Goal: Task Accomplishment & Management: Manage account settings

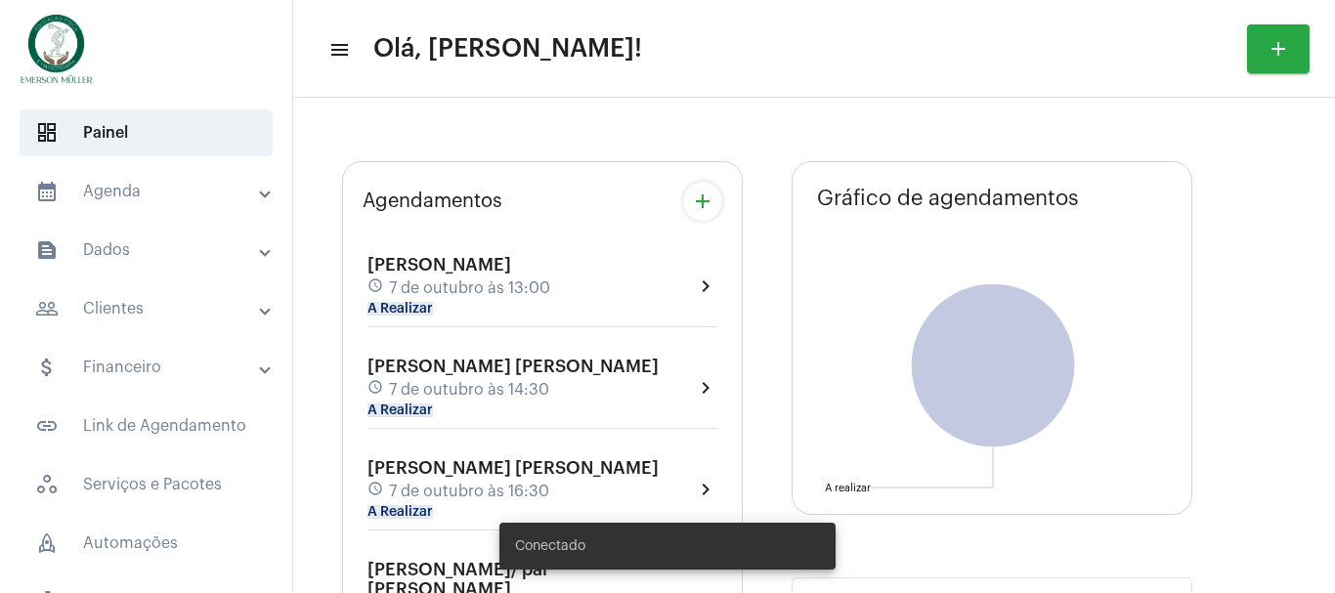
type input "[URL][DOMAIN_NAME][PERSON_NAME]"
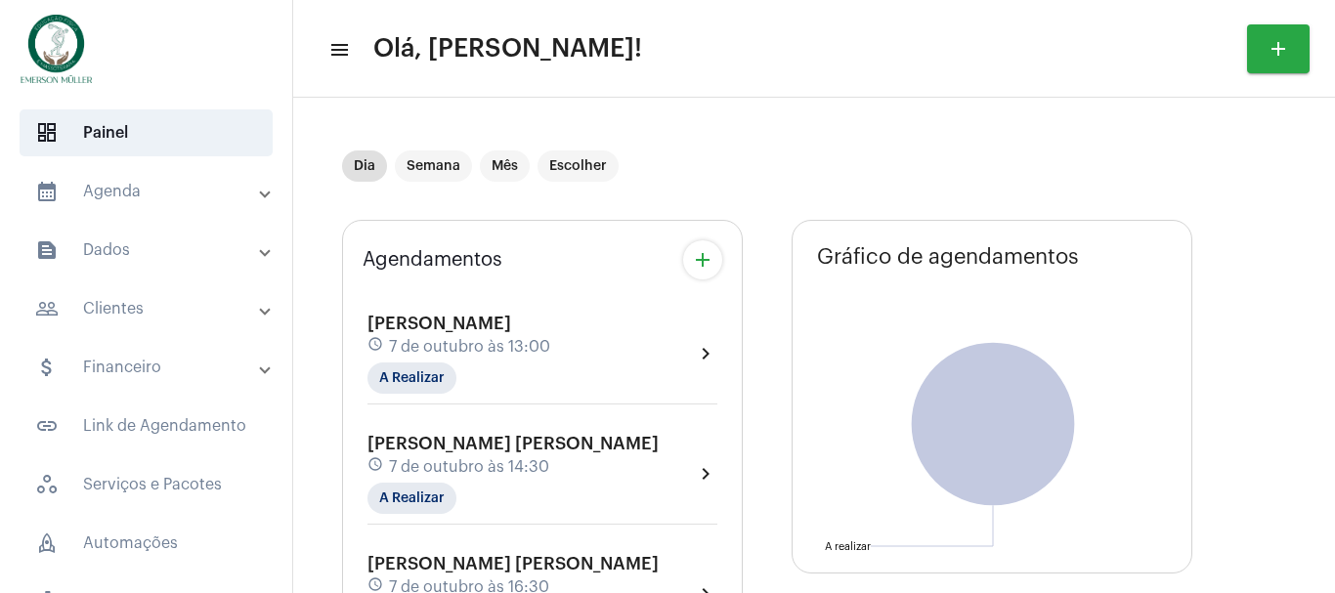
click at [104, 197] on mat-panel-title "calendar_month_outlined Agenda" at bounding box center [148, 191] width 226 height 23
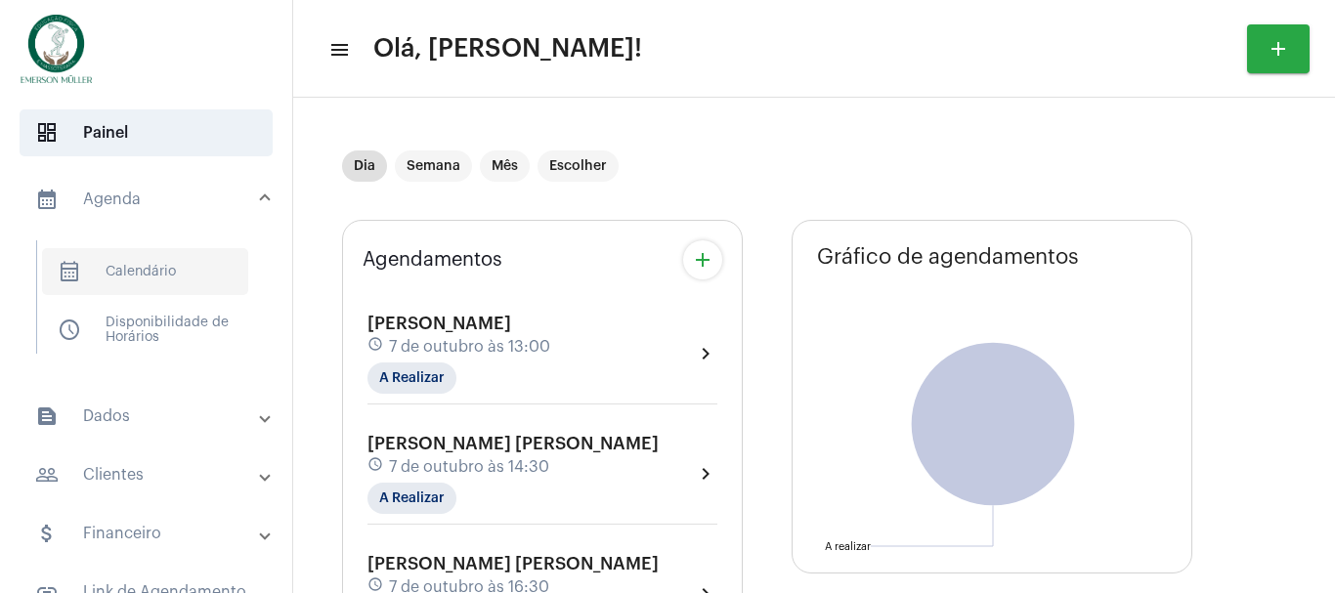
click at [139, 274] on span "calendar_month_outlined Calendário" at bounding box center [145, 271] width 206 height 47
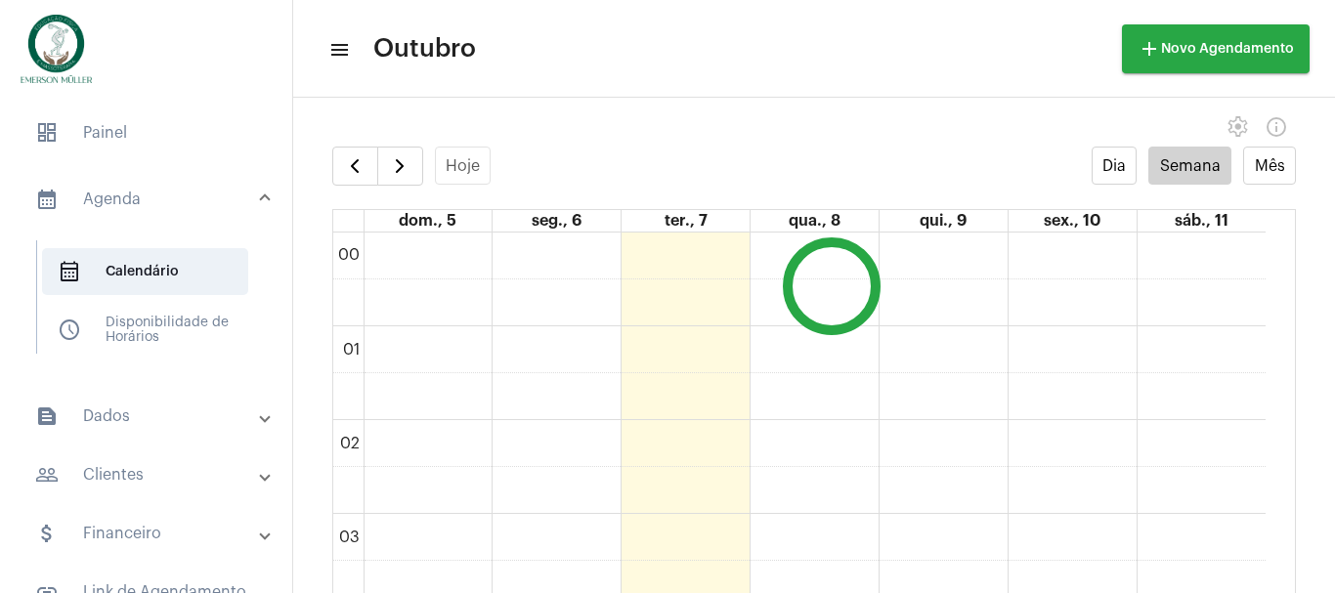
scroll to position [564, 0]
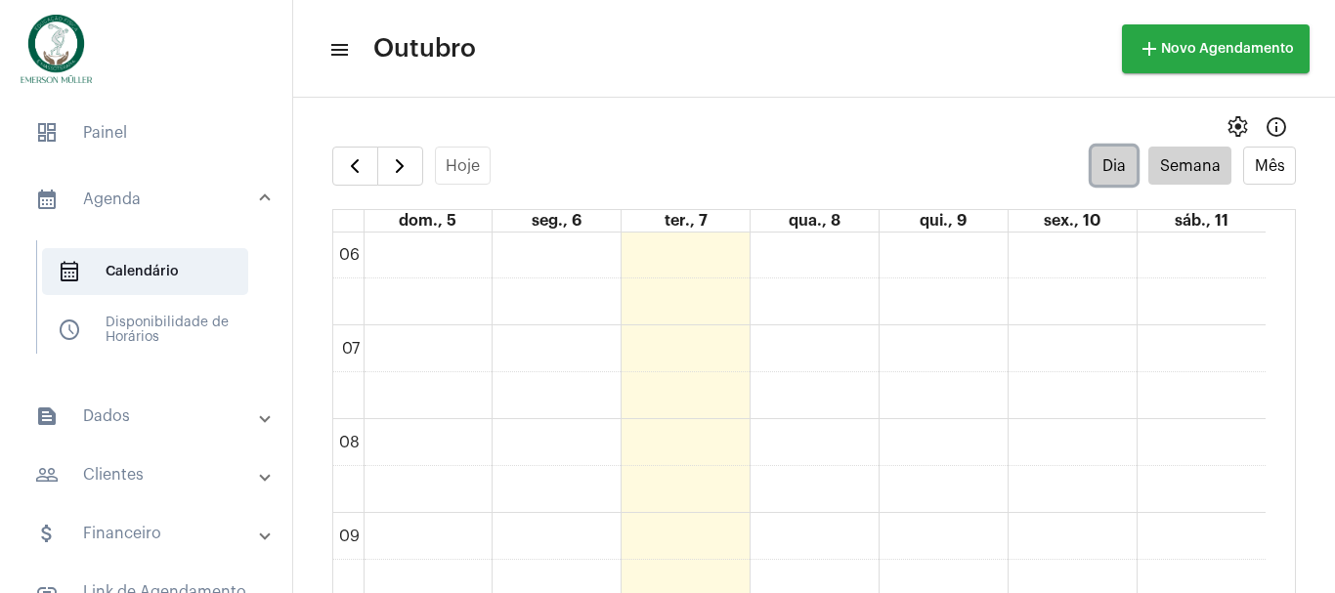
click at [1093, 161] on button "Dia" at bounding box center [1115, 166] width 46 height 38
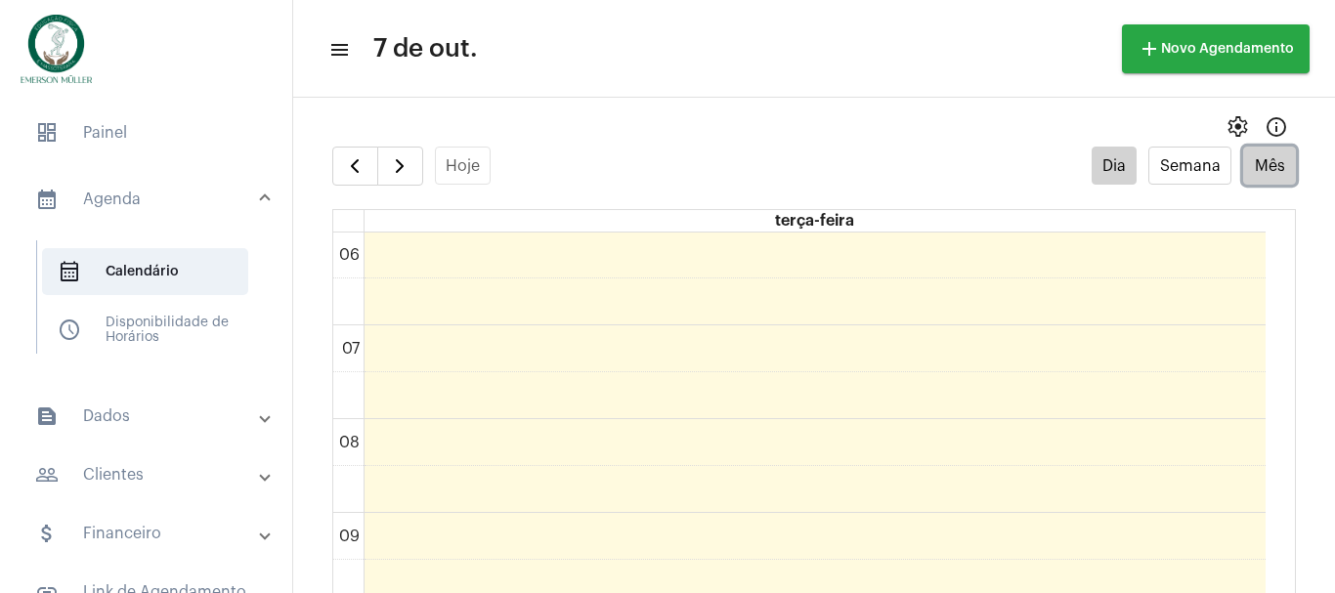
click at [1247, 161] on button "Mês" at bounding box center [1269, 166] width 53 height 38
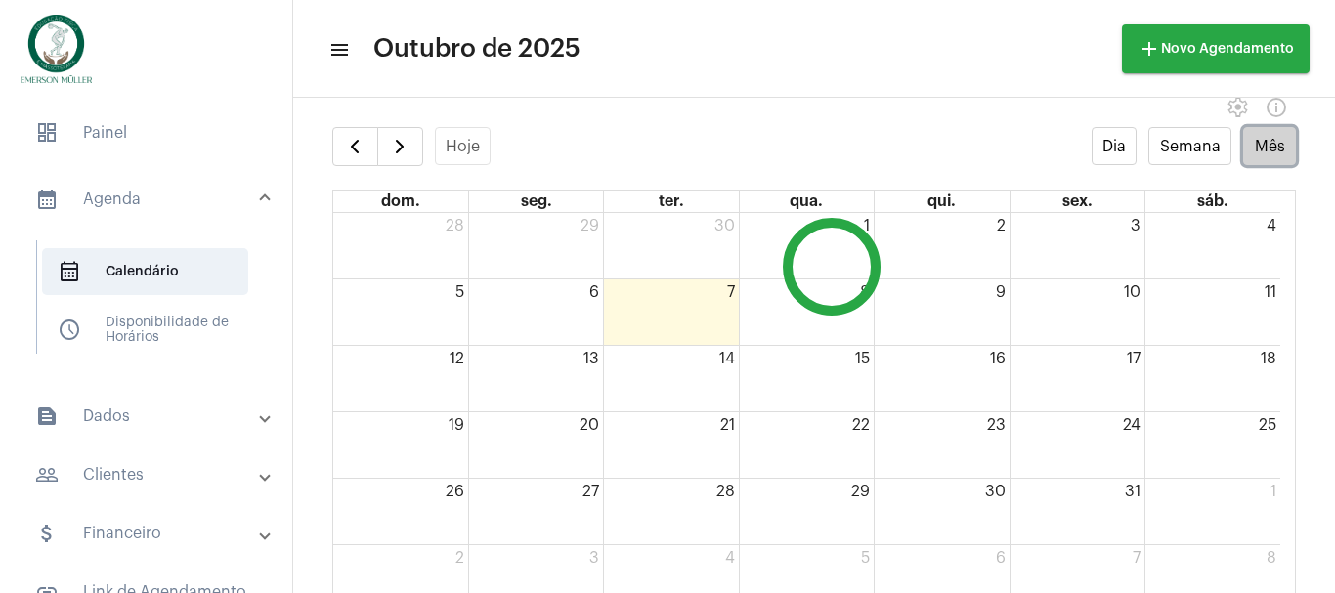
scroll to position [39, 0]
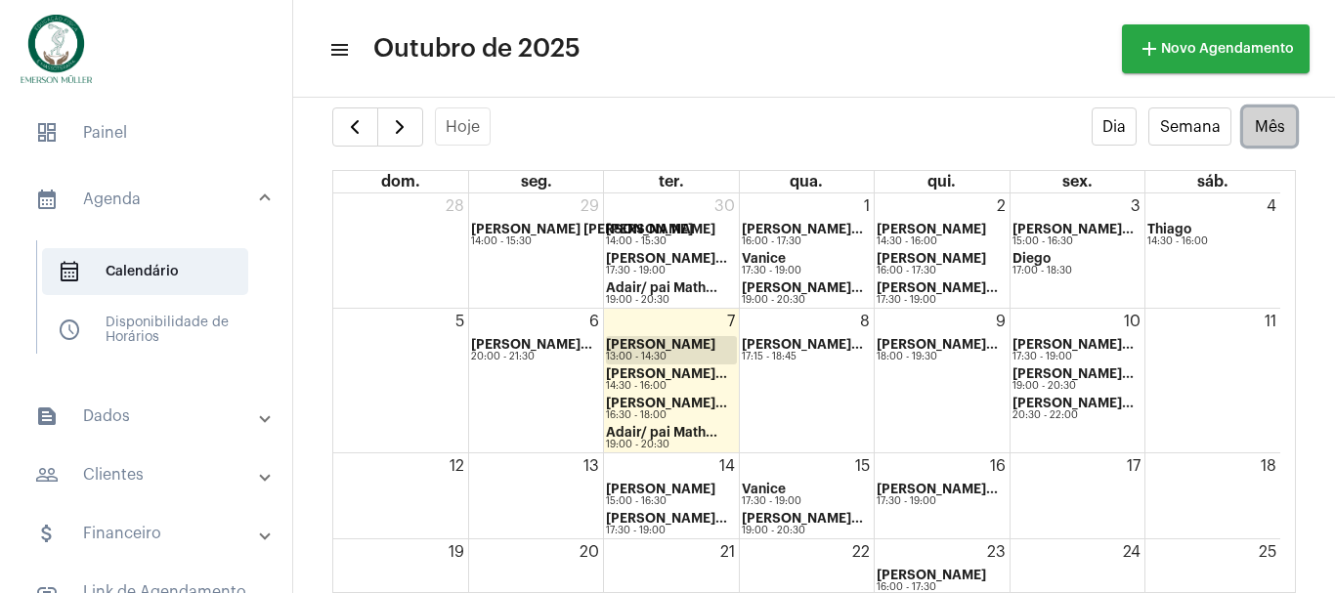
click at [653, 342] on div "7 [PERSON_NAME] 13:00 - 14:30 [PERSON_NAME]... 14:30 - 16:00 [PERSON_NAME]... 1…" at bounding box center [671, 381] width 134 height 144
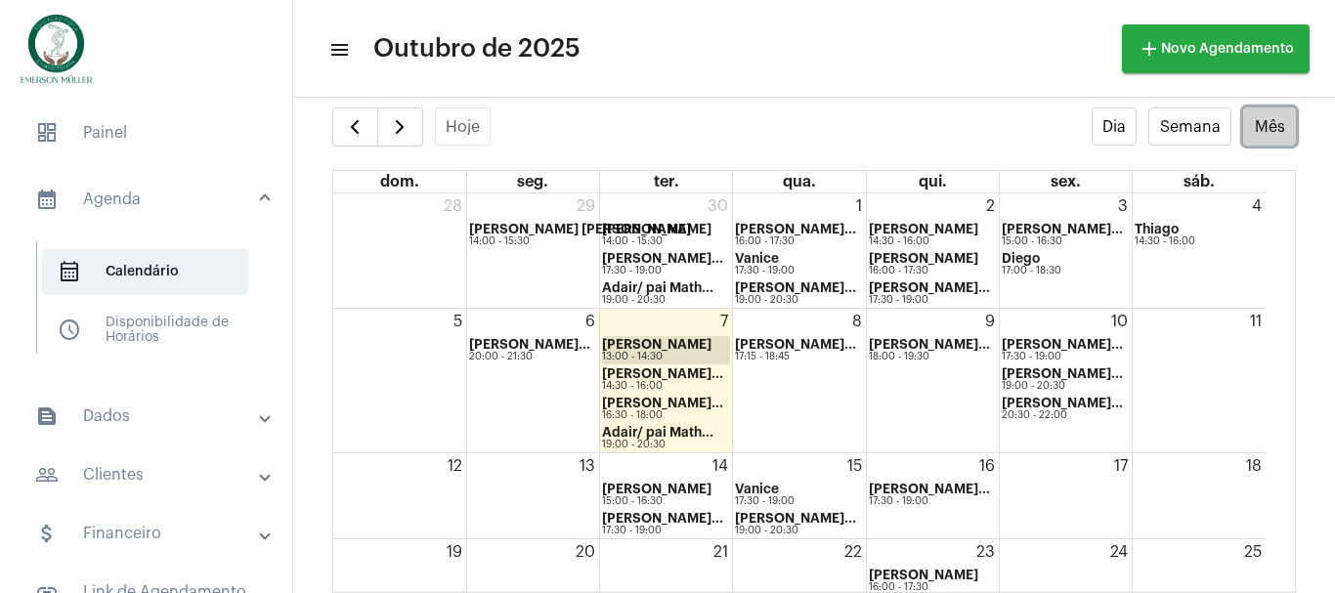
click at [643, 342] on strong "[PERSON_NAME]" at bounding box center [656, 344] width 109 height 13
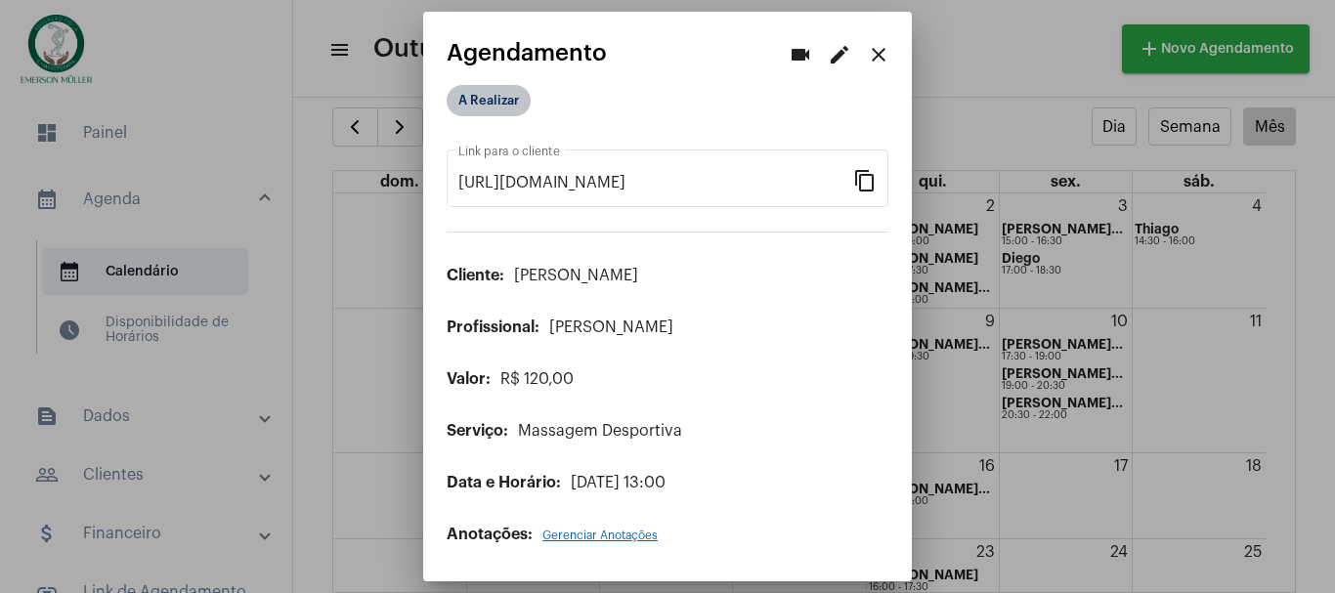
click at [485, 102] on mat-chip "A Realizar" at bounding box center [489, 100] width 84 height 31
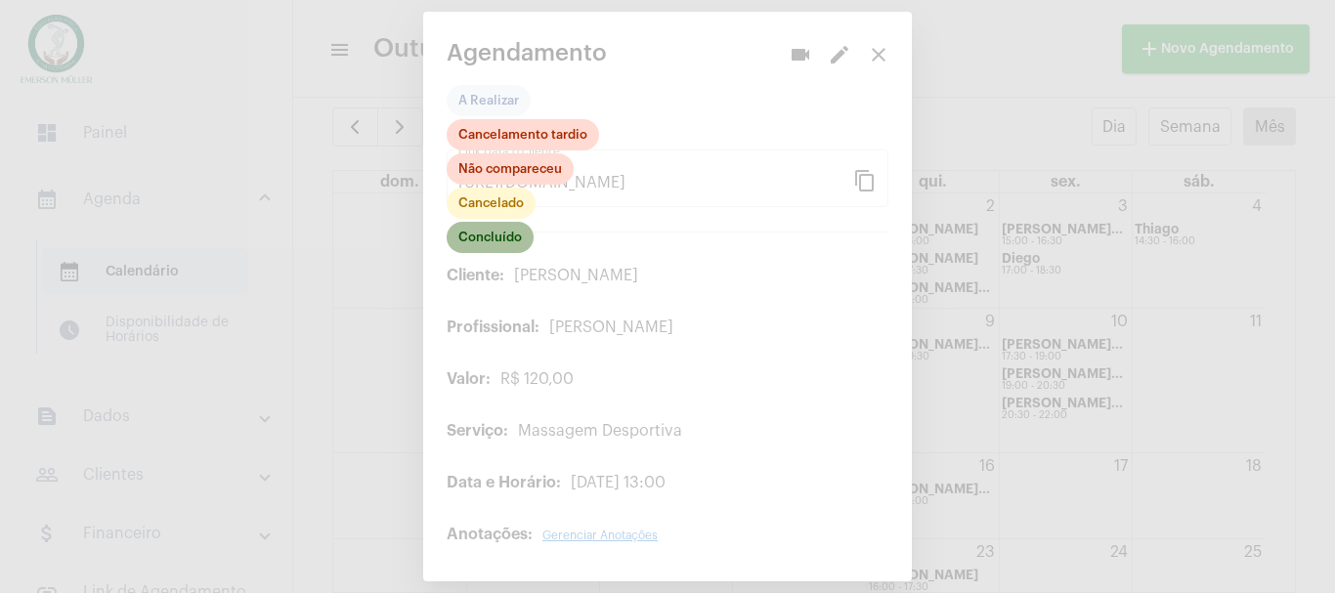
click at [496, 238] on mat-chip "Concluído" at bounding box center [490, 237] width 87 height 31
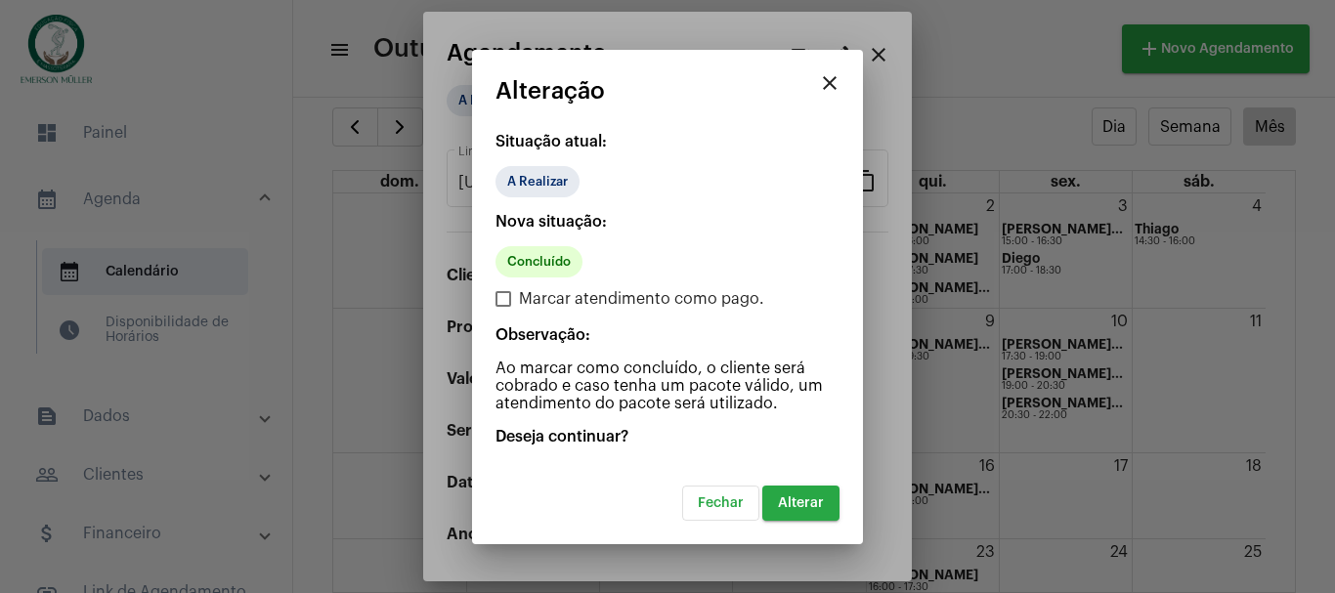
click at [812, 499] on span "Alterar" at bounding box center [801, 504] width 46 height 14
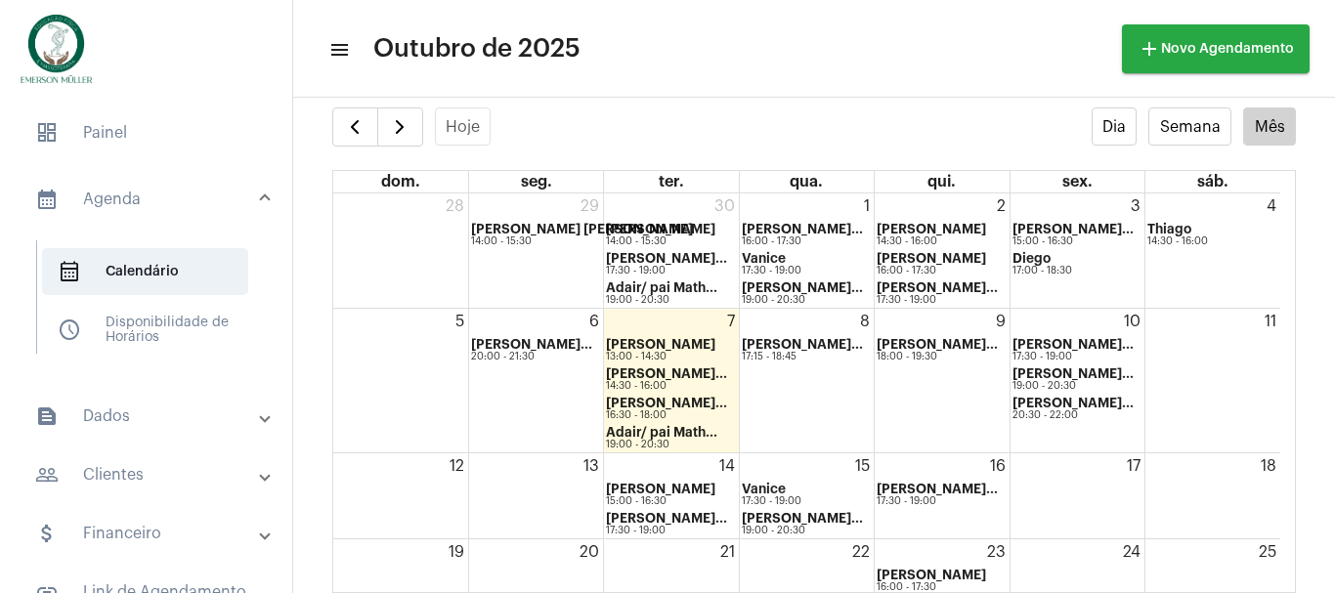
click at [97, 188] on mat-panel-title "calendar_month_outlined Agenda" at bounding box center [148, 199] width 226 height 23
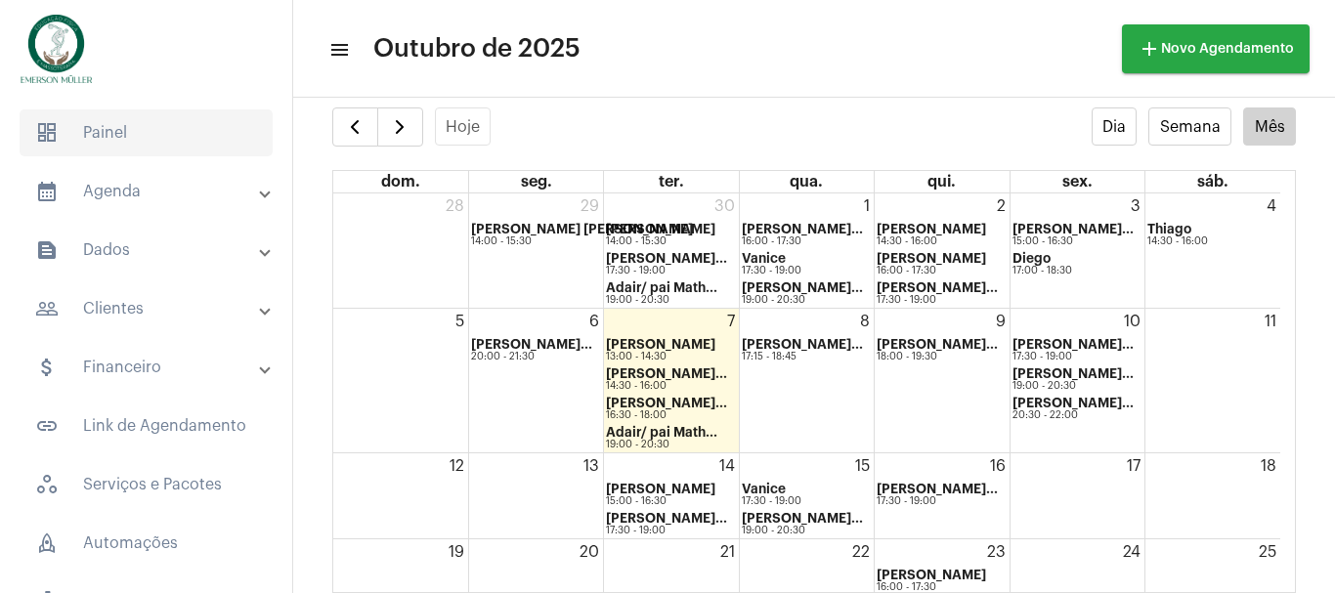
click at [93, 125] on span "dashboard Painel" at bounding box center [146, 132] width 253 height 47
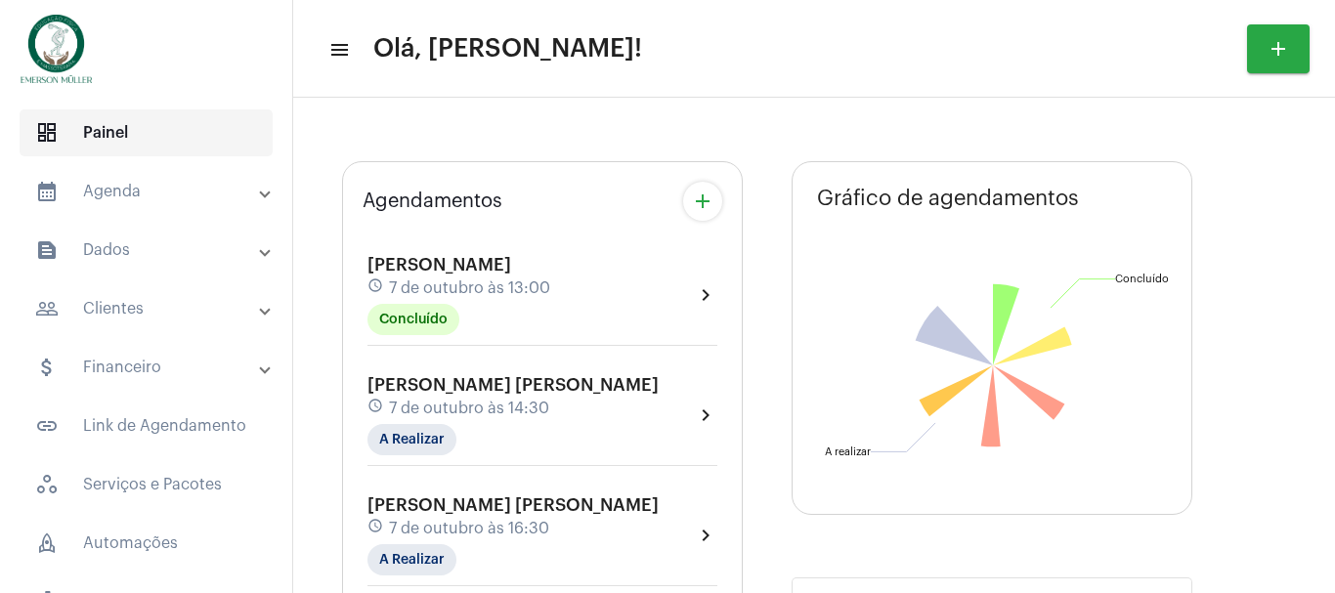
type input "[URL][DOMAIN_NAME][PERSON_NAME]"
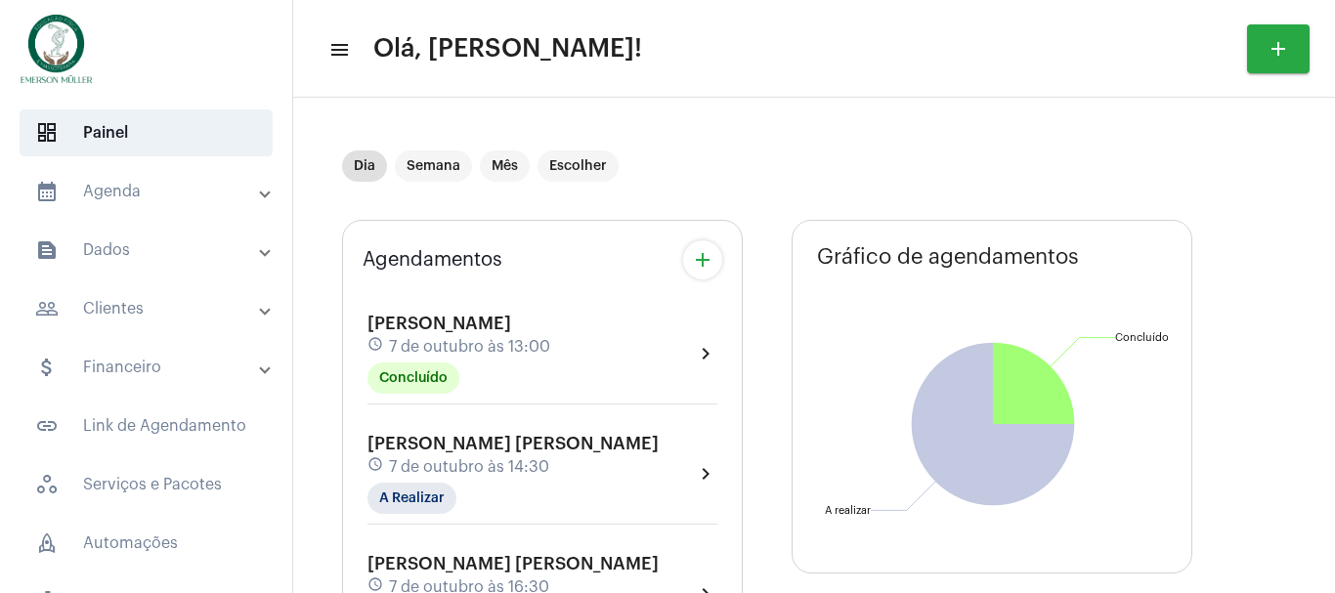
click at [161, 356] on mat-panel-title "attach_money Financeiro" at bounding box center [148, 367] width 226 height 23
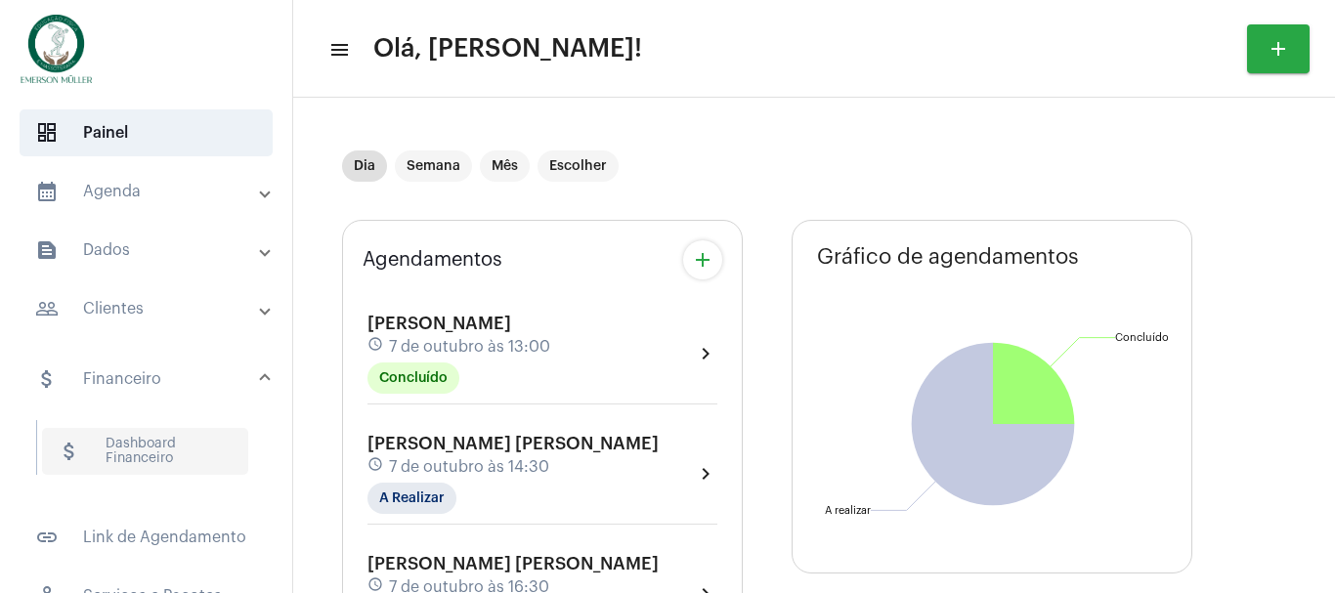
click at [154, 443] on span "attach_money Dashboard Financeiro" at bounding box center [145, 451] width 206 height 47
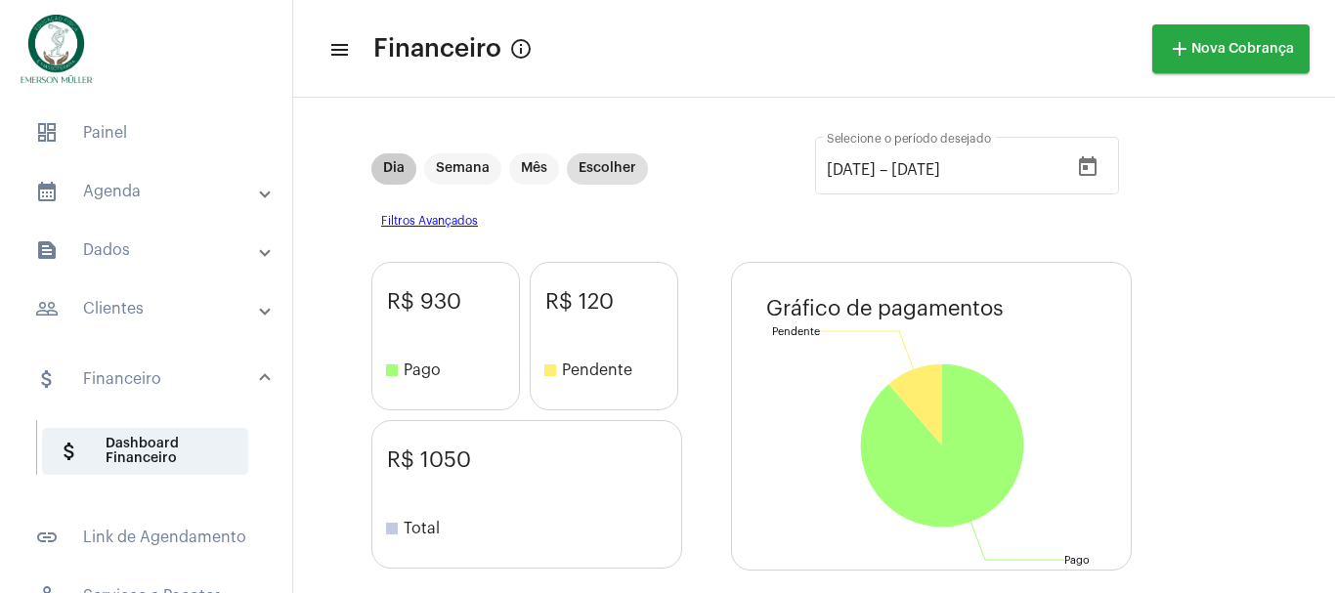
click at [403, 171] on mat-chip "Dia" at bounding box center [393, 168] width 45 height 31
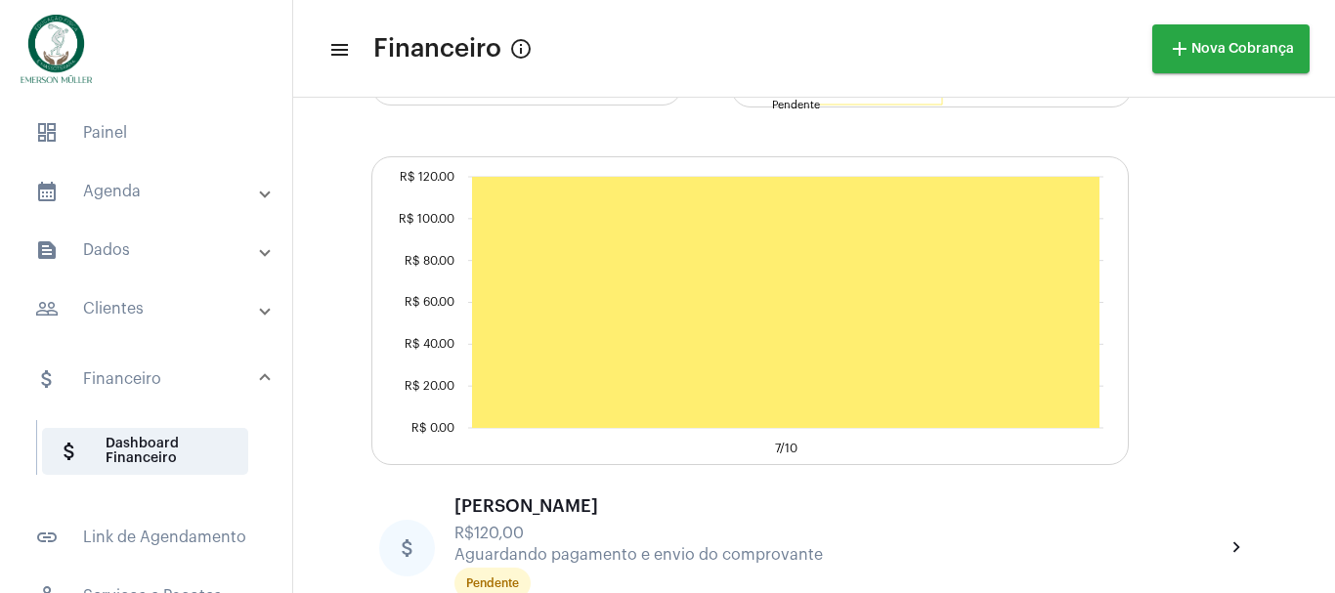
scroll to position [500, 0]
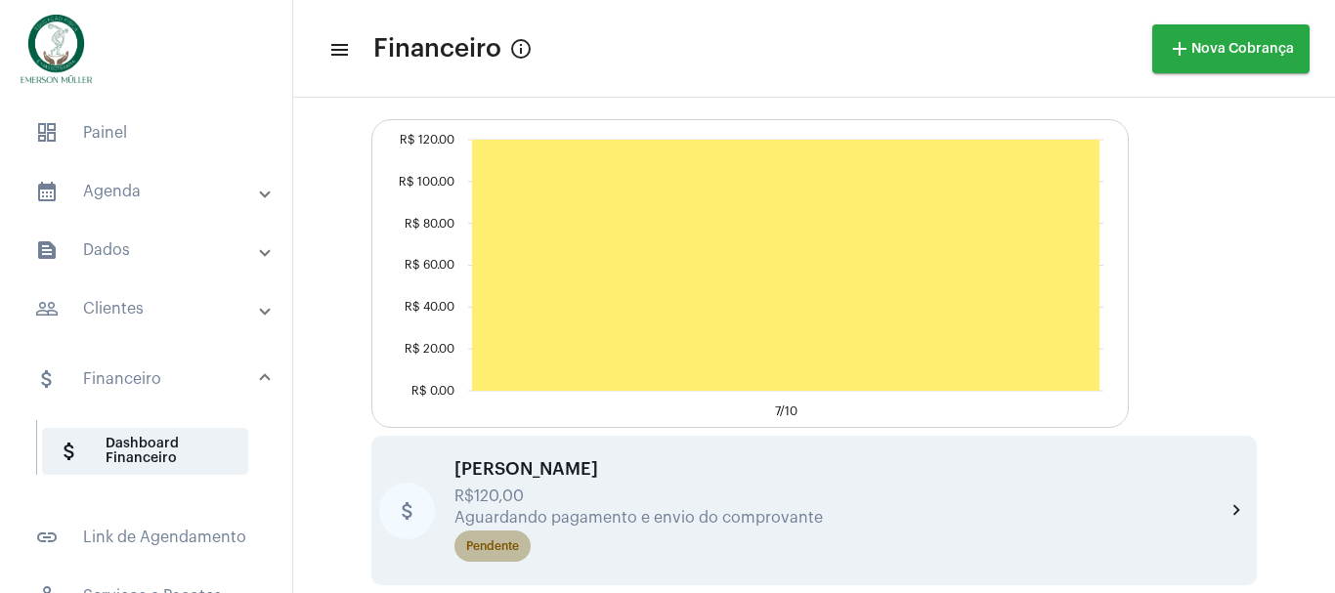
click at [507, 552] on div "Pendente" at bounding box center [492, 546] width 53 height 13
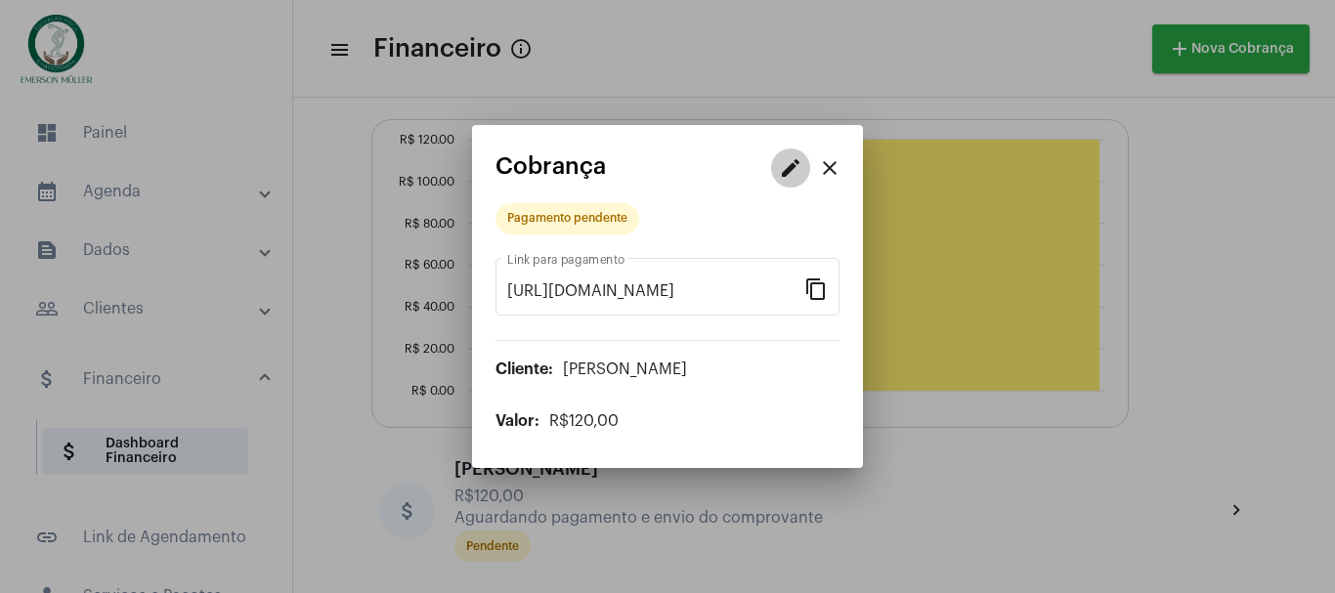
click at [783, 168] on mat-icon "edit" at bounding box center [790, 167] width 23 height 23
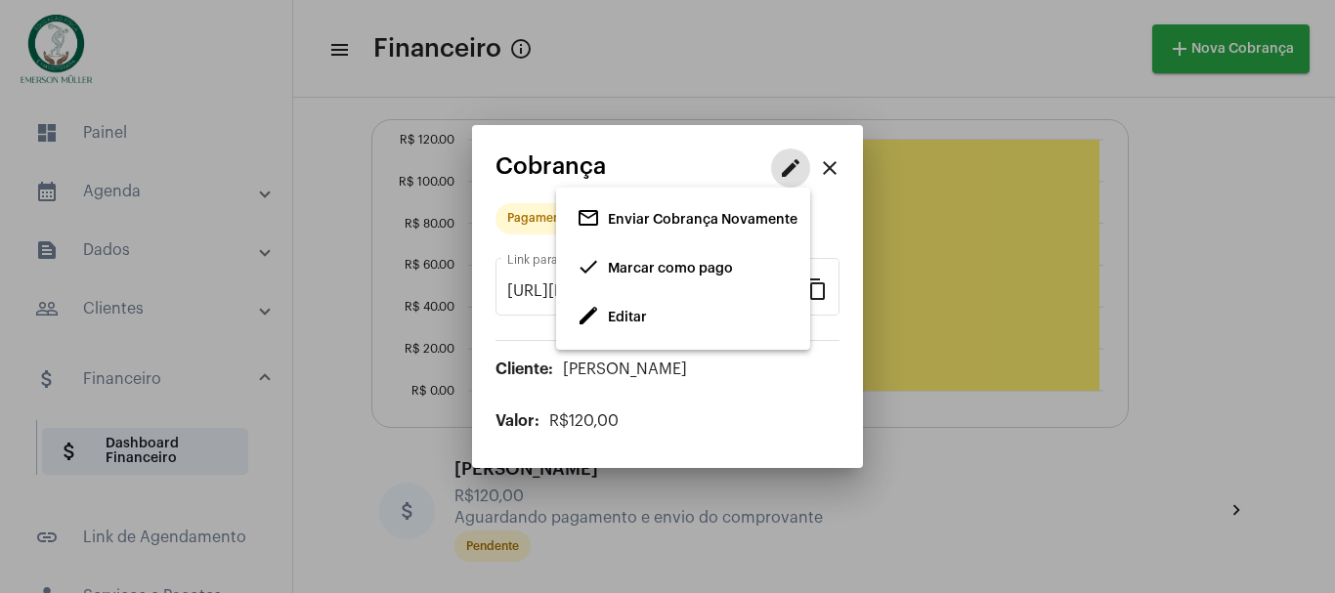
click at [621, 321] on span "Editar" at bounding box center [627, 318] width 39 height 14
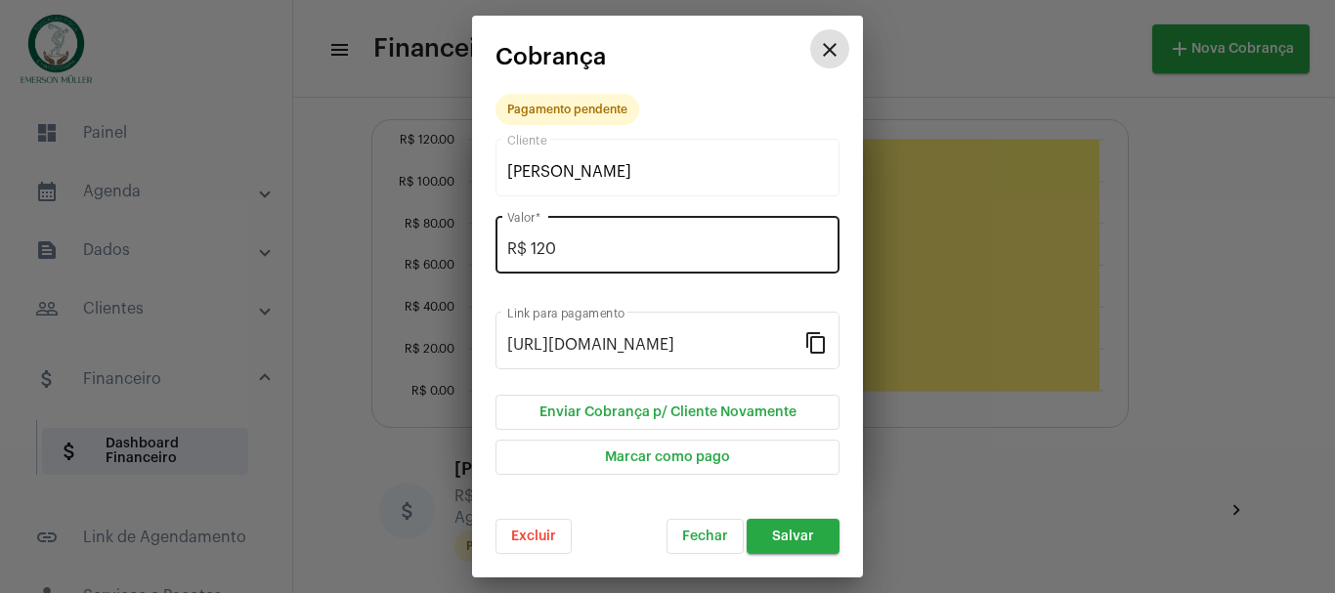
click at [575, 254] on input "R$ 120" at bounding box center [667, 249] width 321 height 18
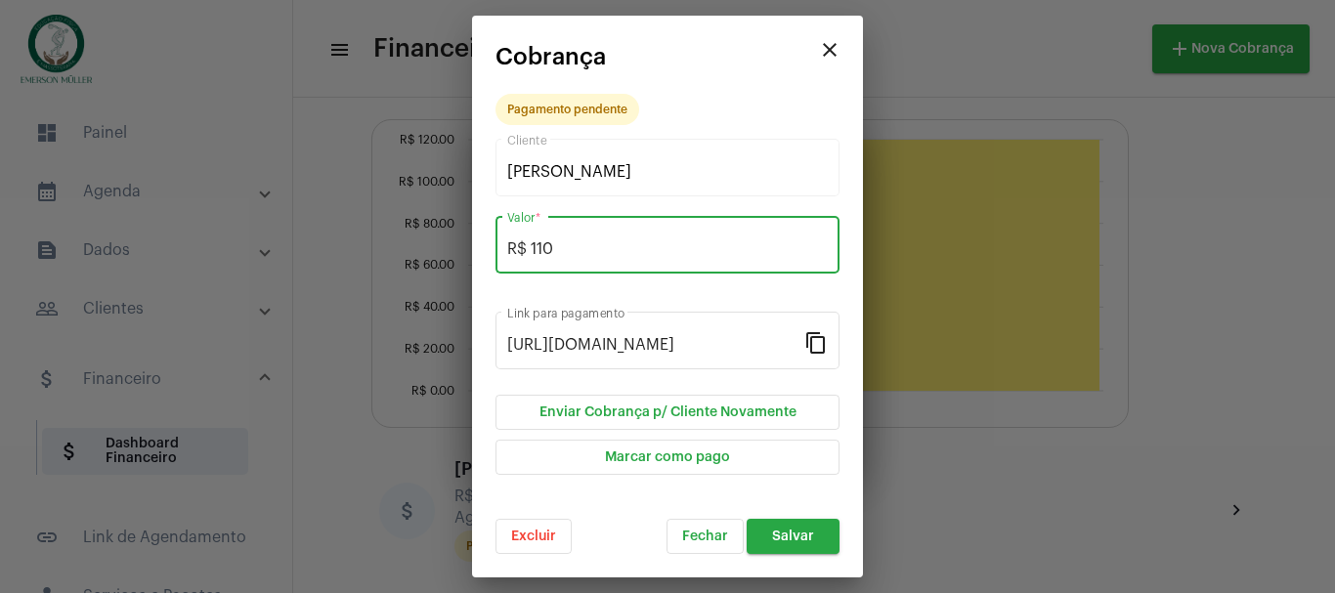
type input "R$ 110"
click at [802, 537] on span "Salvar" at bounding box center [793, 537] width 42 height 14
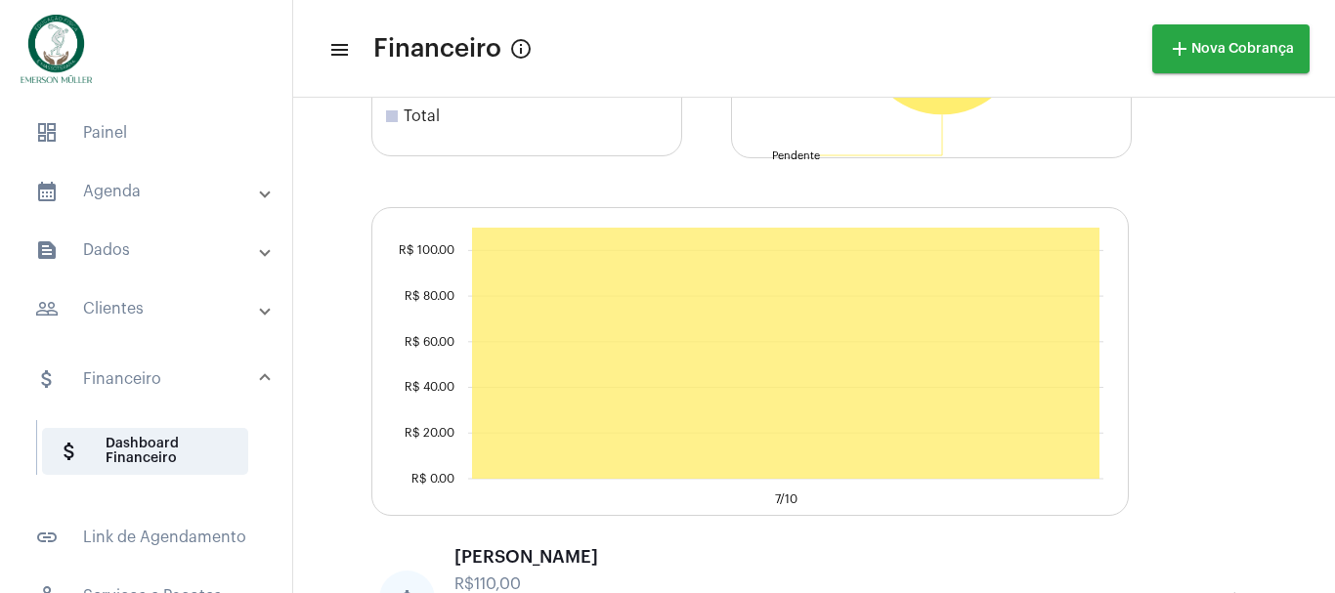
scroll to position [500, 0]
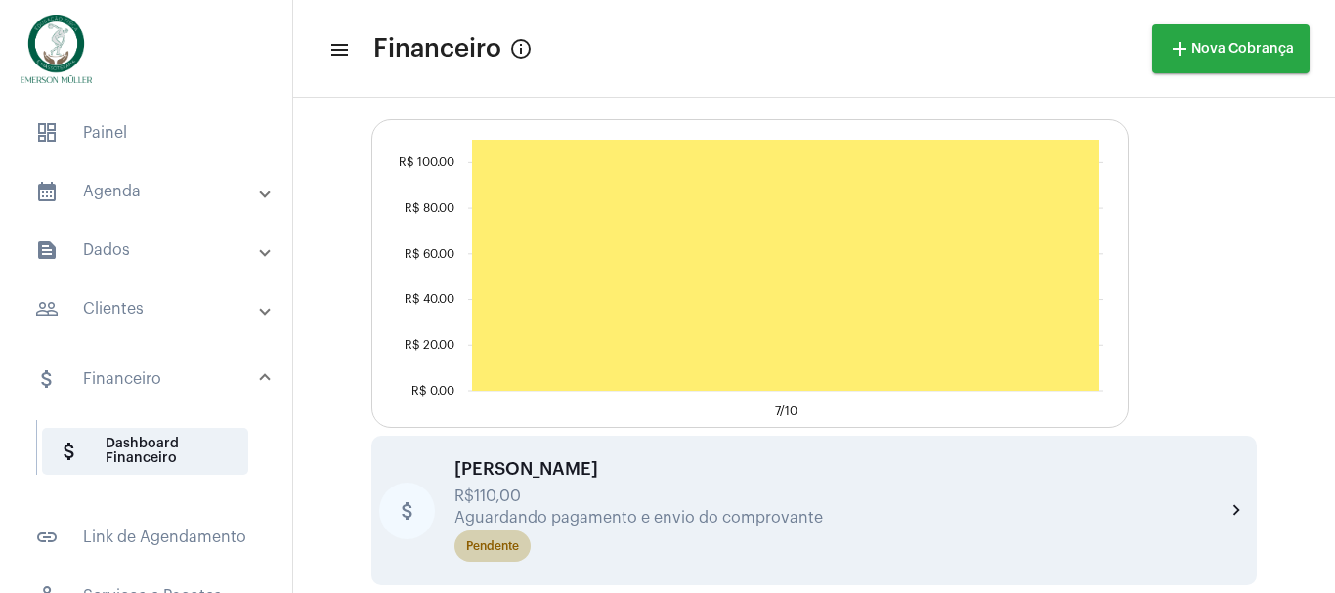
click at [505, 543] on div "Pendente" at bounding box center [492, 546] width 53 height 13
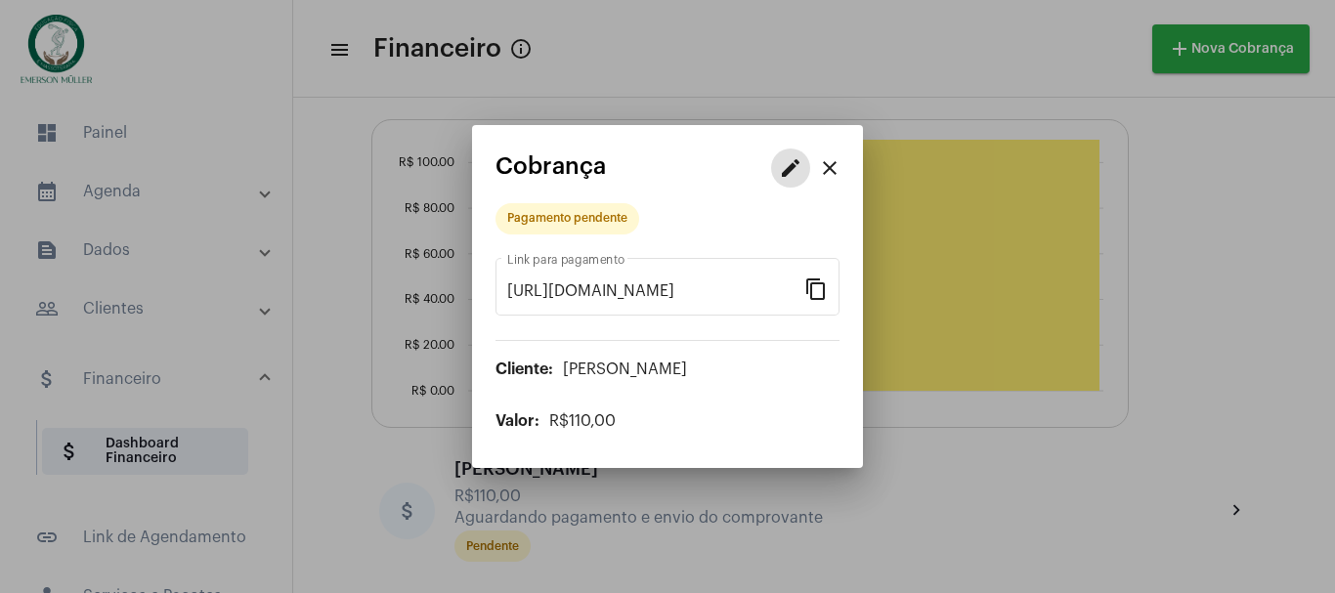
click at [794, 172] on mat-icon "edit" at bounding box center [790, 167] width 23 height 23
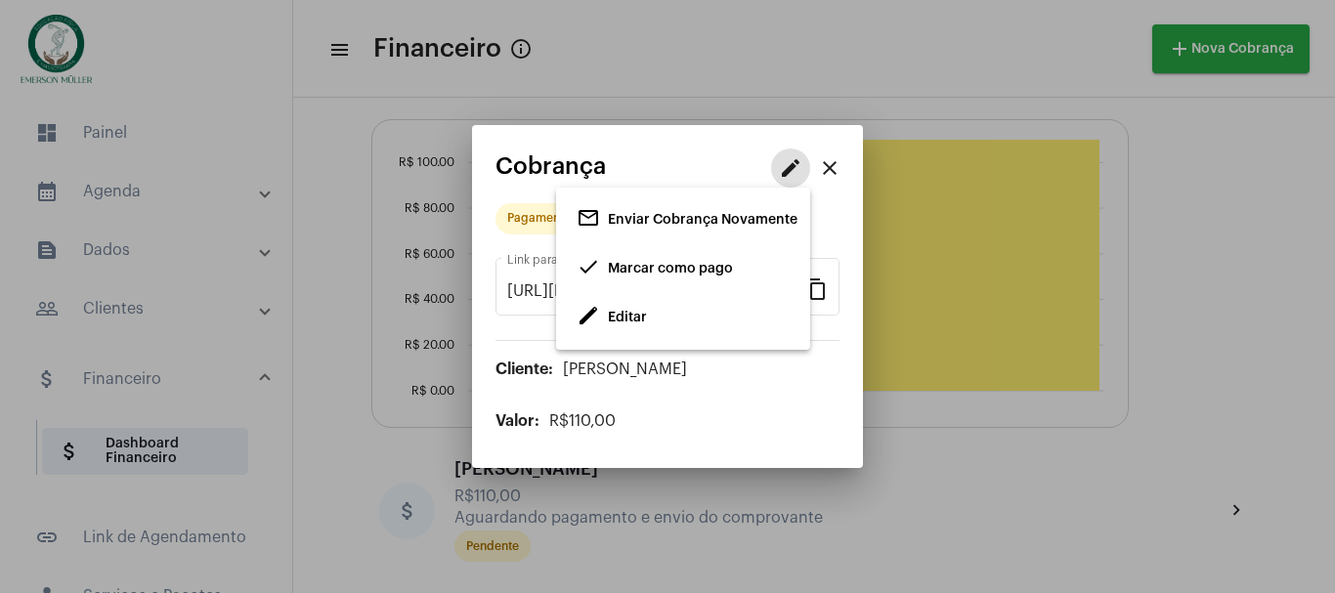
click at [647, 270] on span "Marcar como pago" at bounding box center [670, 269] width 125 height 14
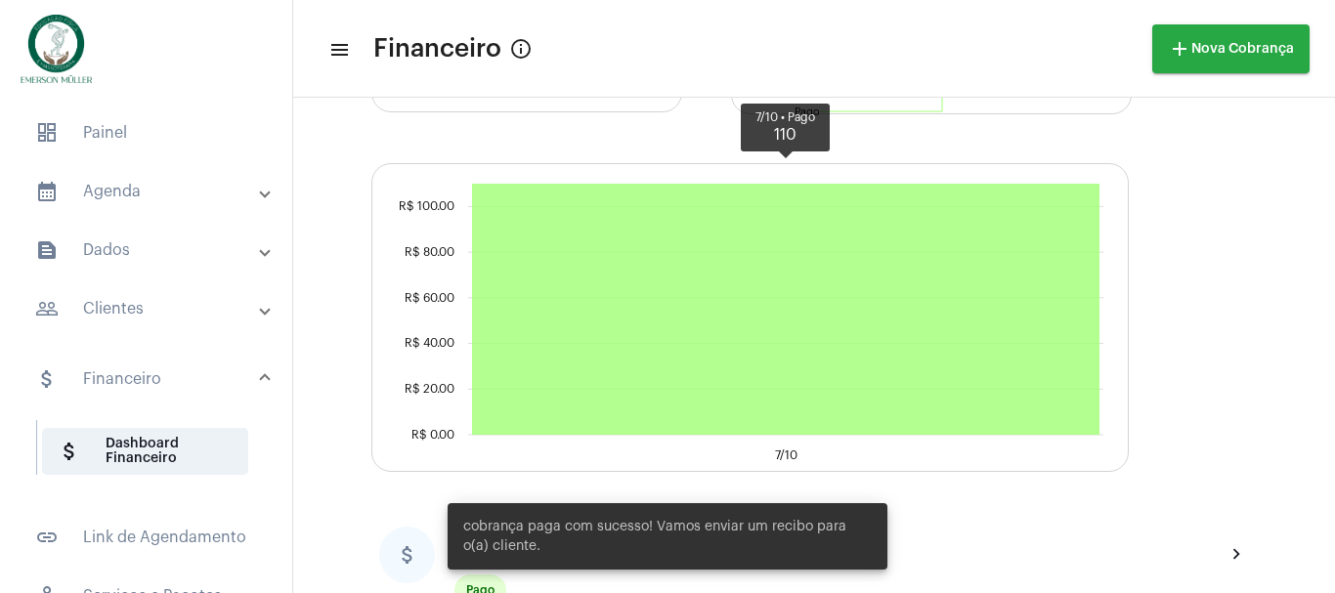
scroll to position [500, 0]
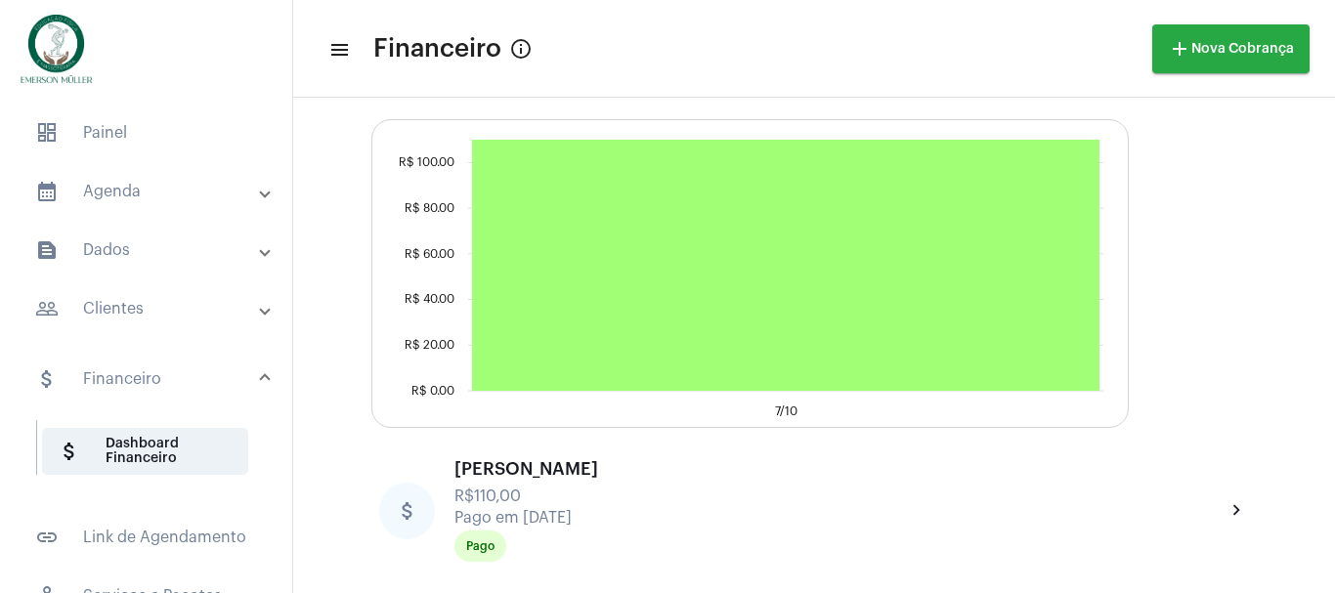
click at [114, 190] on mat-panel-title "calendar_month_outlined Agenda" at bounding box center [148, 191] width 226 height 23
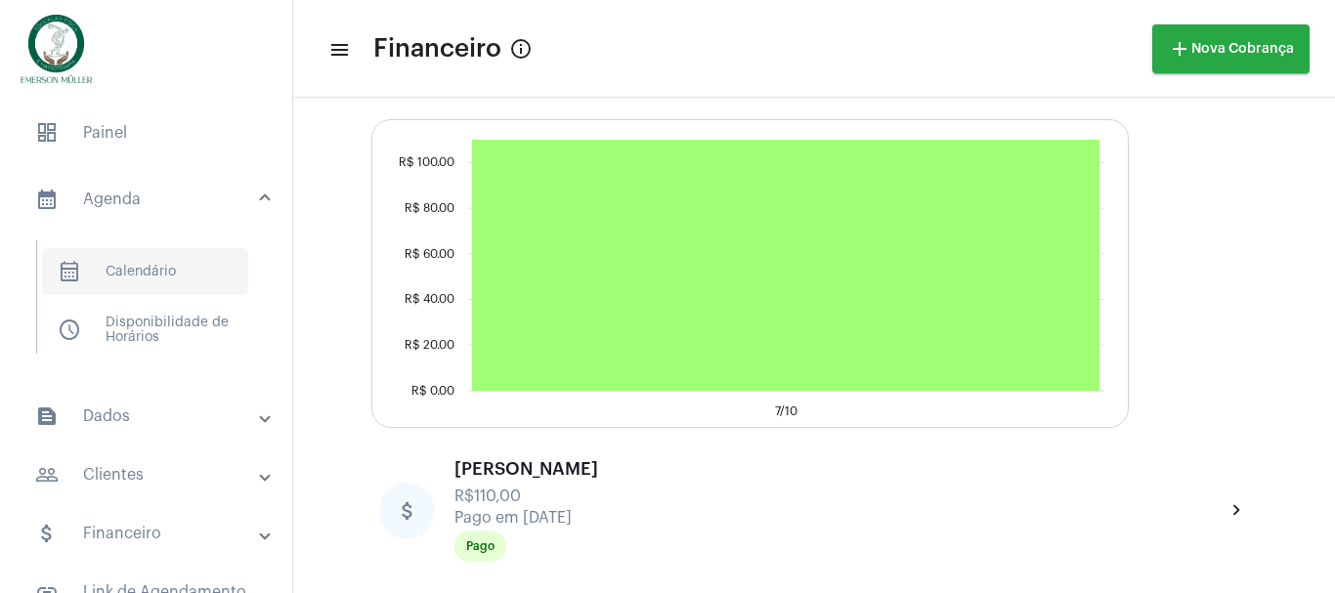
click at [125, 279] on span "calendar_month_outlined Calendário" at bounding box center [145, 271] width 206 height 47
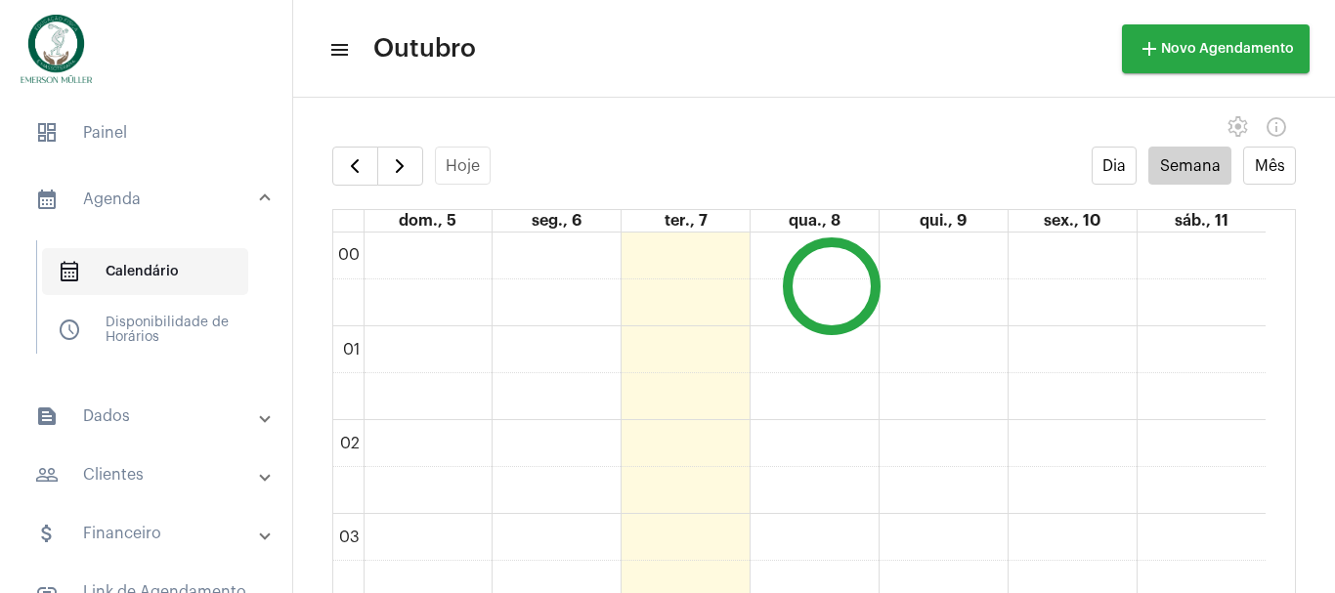
scroll to position [564, 0]
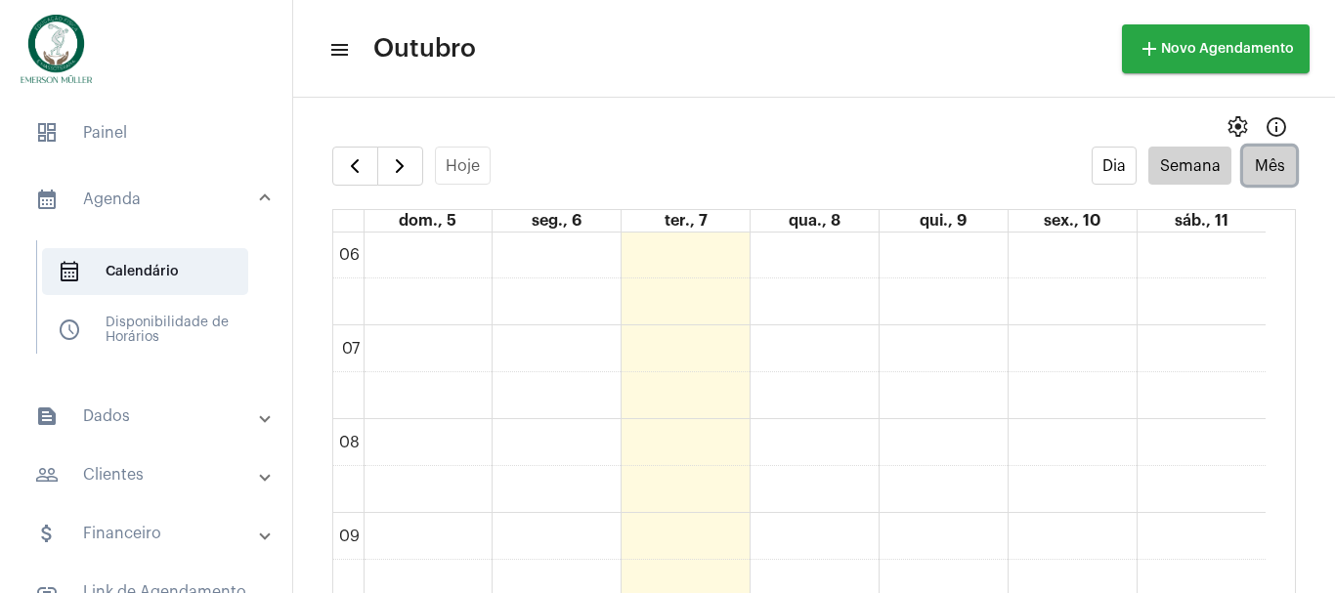
click at [1263, 172] on button "Mês" at bounding box center [1269, 166] width 53 height 38
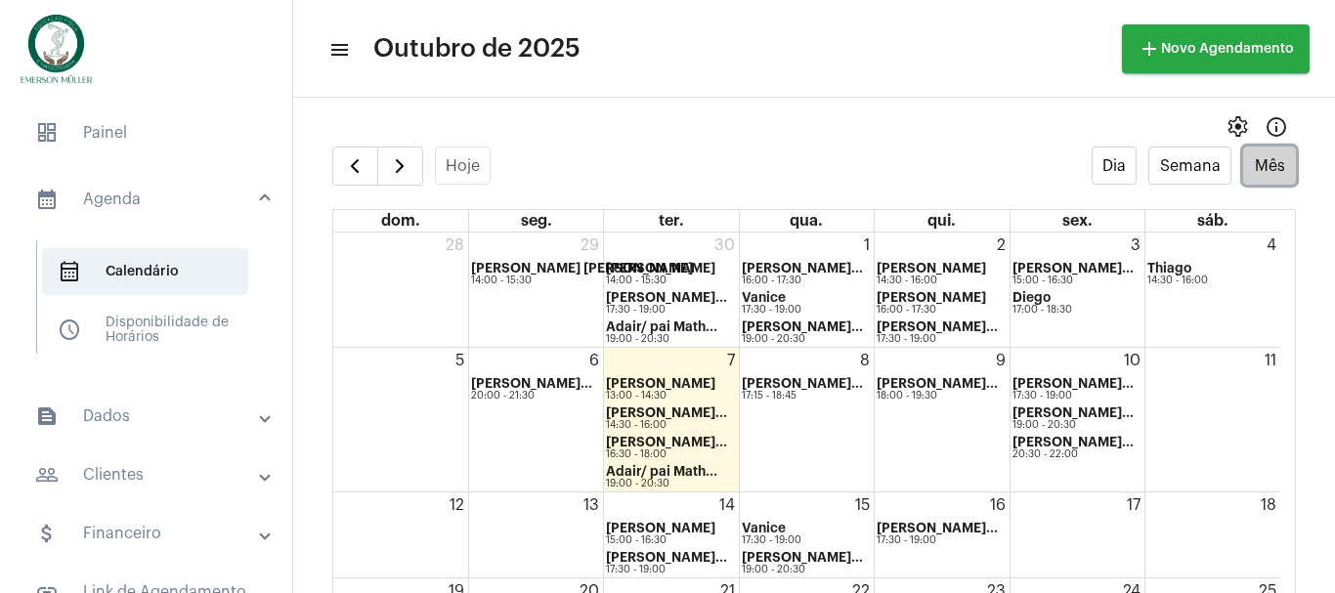
scroll to position [65, 0]
